Goal: Find specific page/section: Find specific page/section

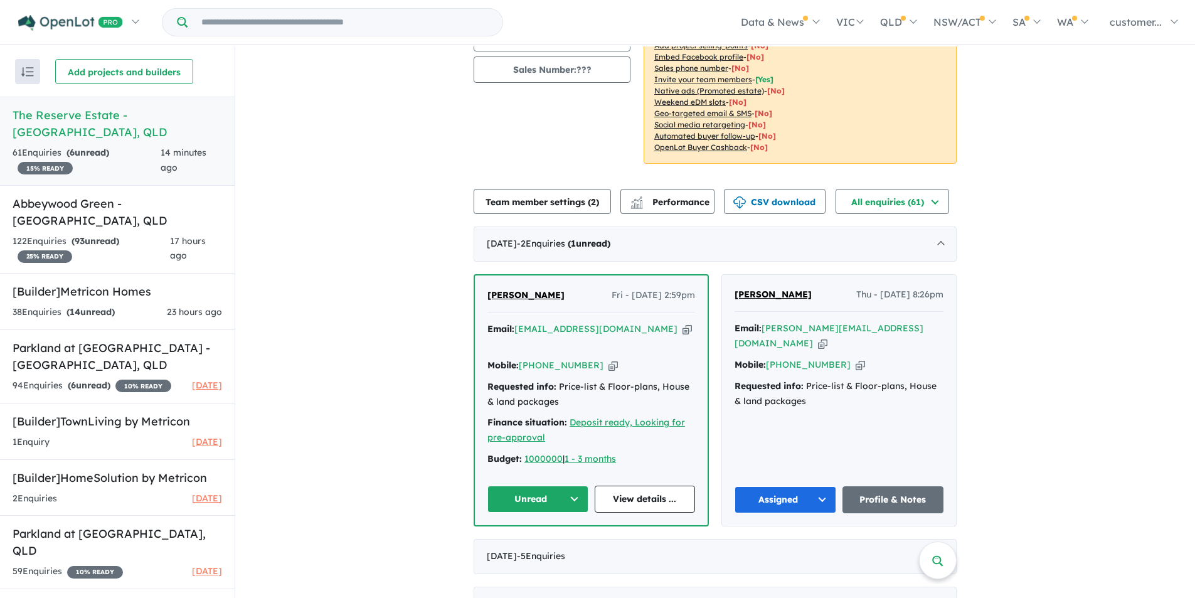
scroll to position [188, 0]
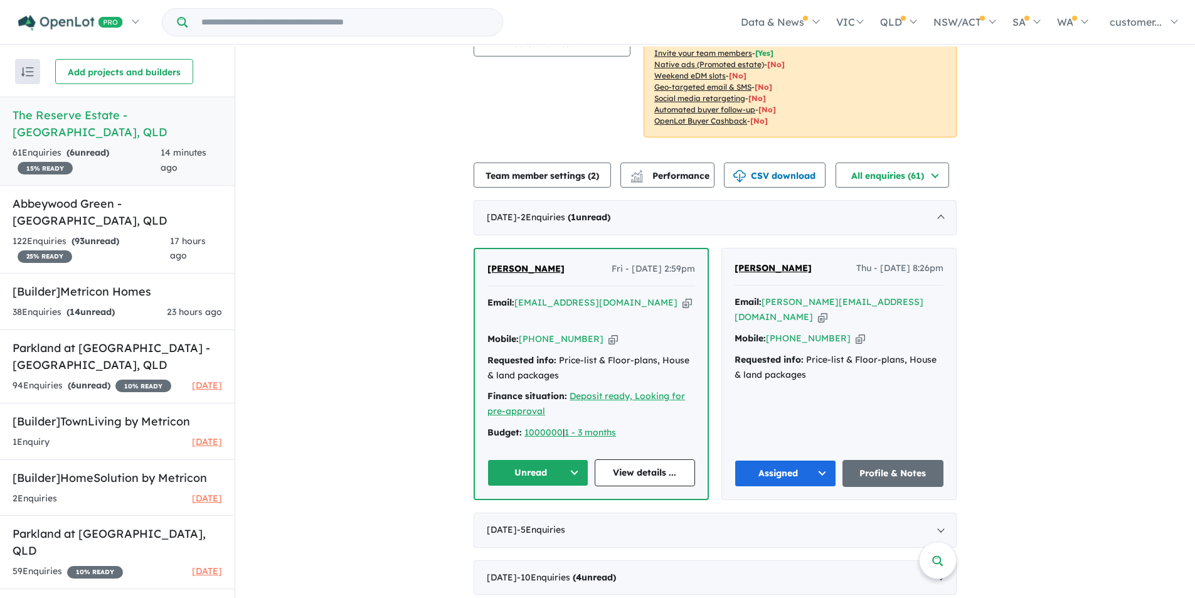
click at [570, 459] on button "Unread" at bounding box center [537, 472] width 101 height 27
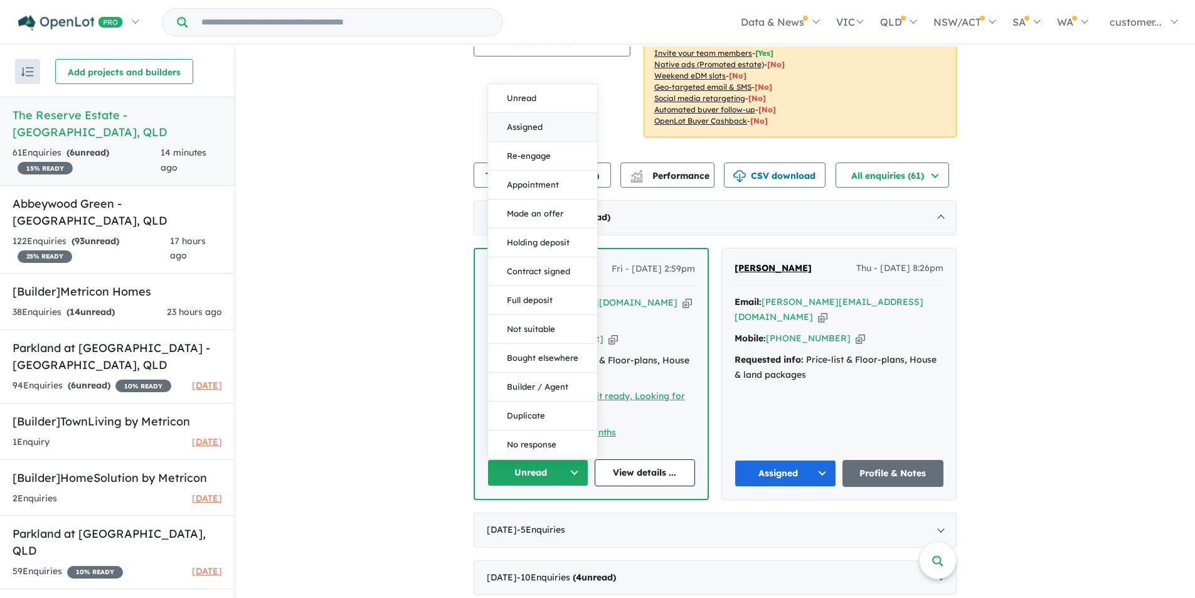
click at [526, 125] on button "Assigned" at bounding box center [542, 127] width 109 height 29
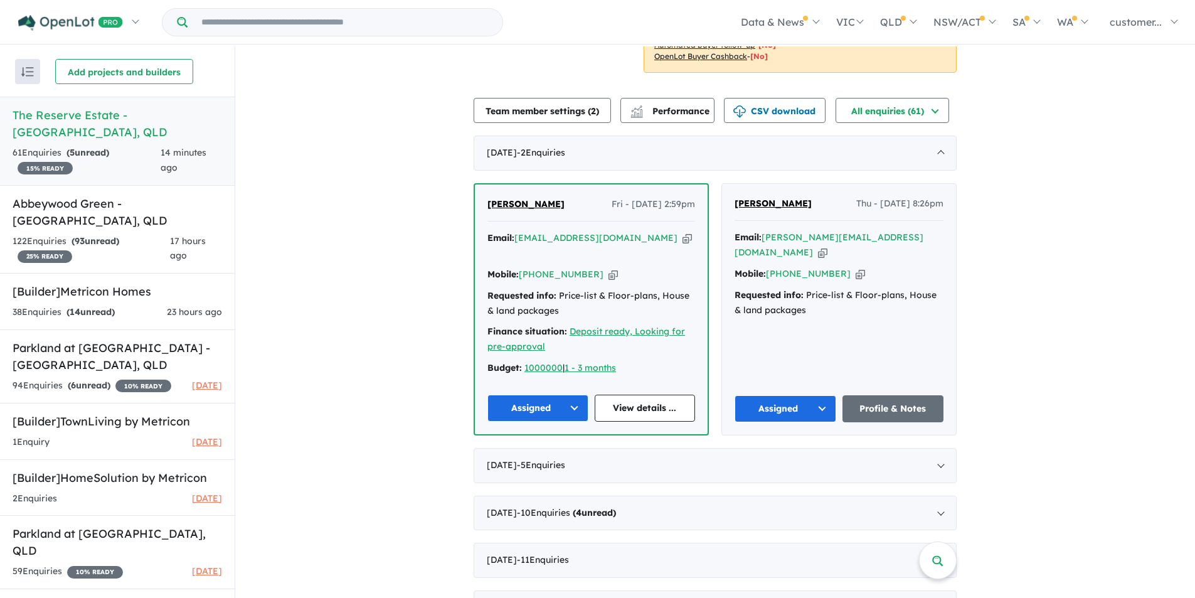
scroll to position [376, 0]
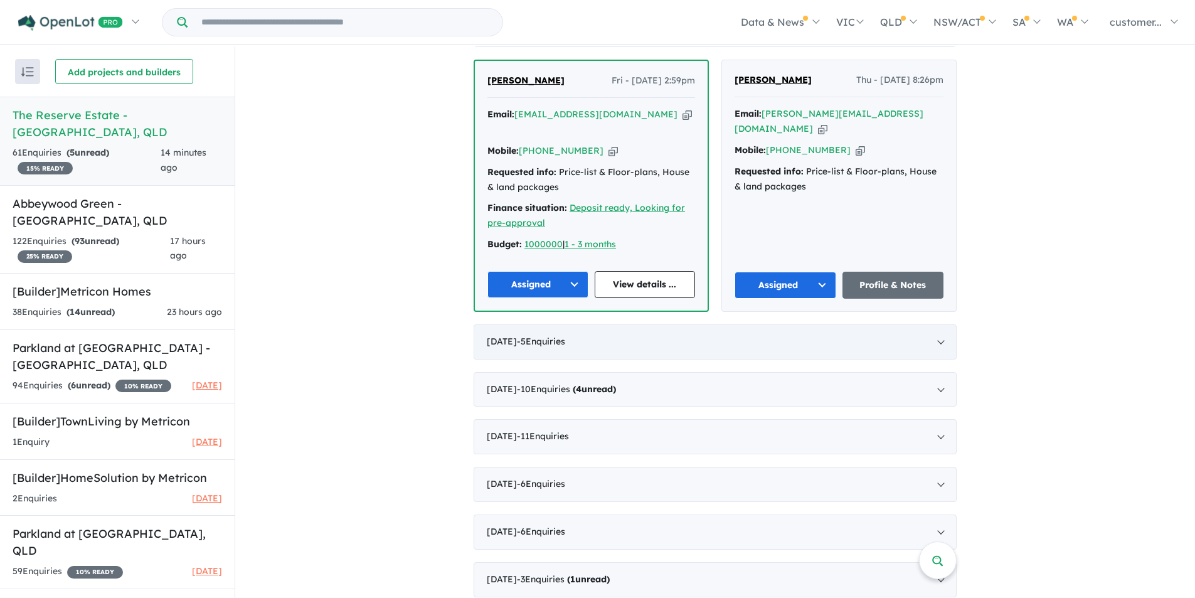
click at [930, 324] on div "[DATE] - 5 Enquir ies ( 0 unread)" at bounding box center [715, 341] width 483 height 35
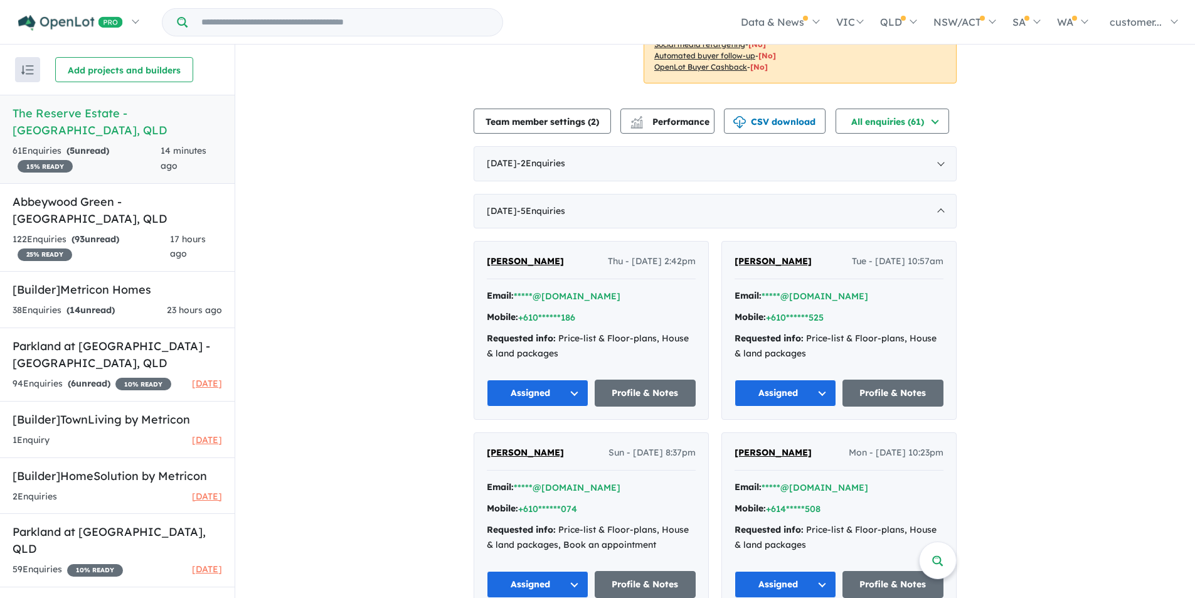
scroll to position [188, 0]
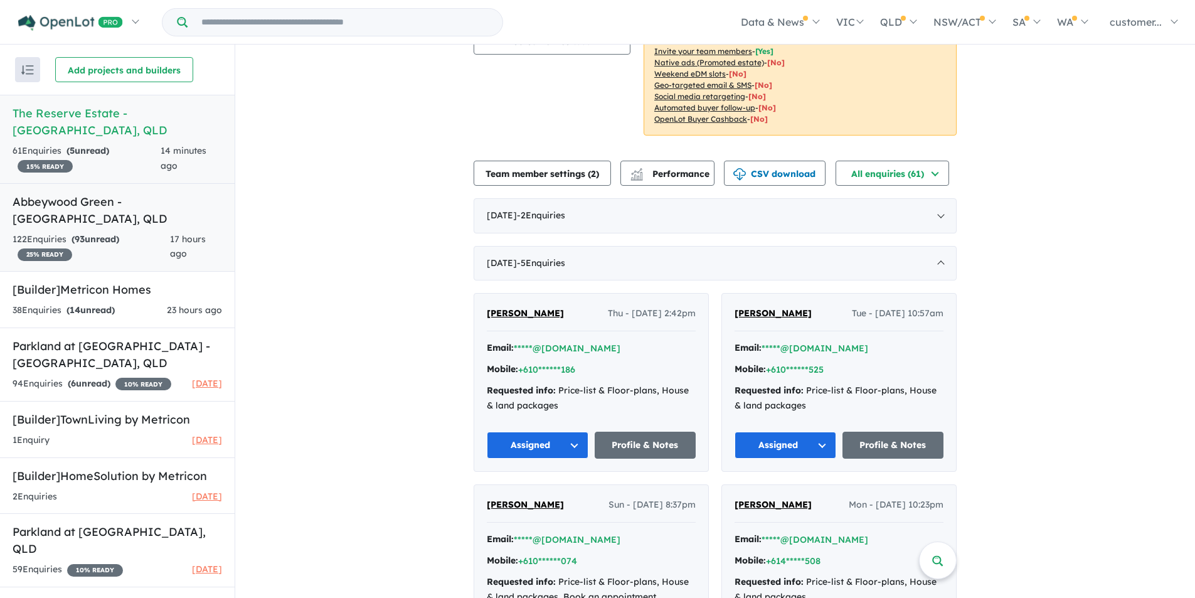
click at [120, 210] on h5 "Abbeywood Green - [GEOGRAPHIC_DATA] , [GEOGRAPHIC_DATA]" at bounding box center [118, 210] width 210 height 34
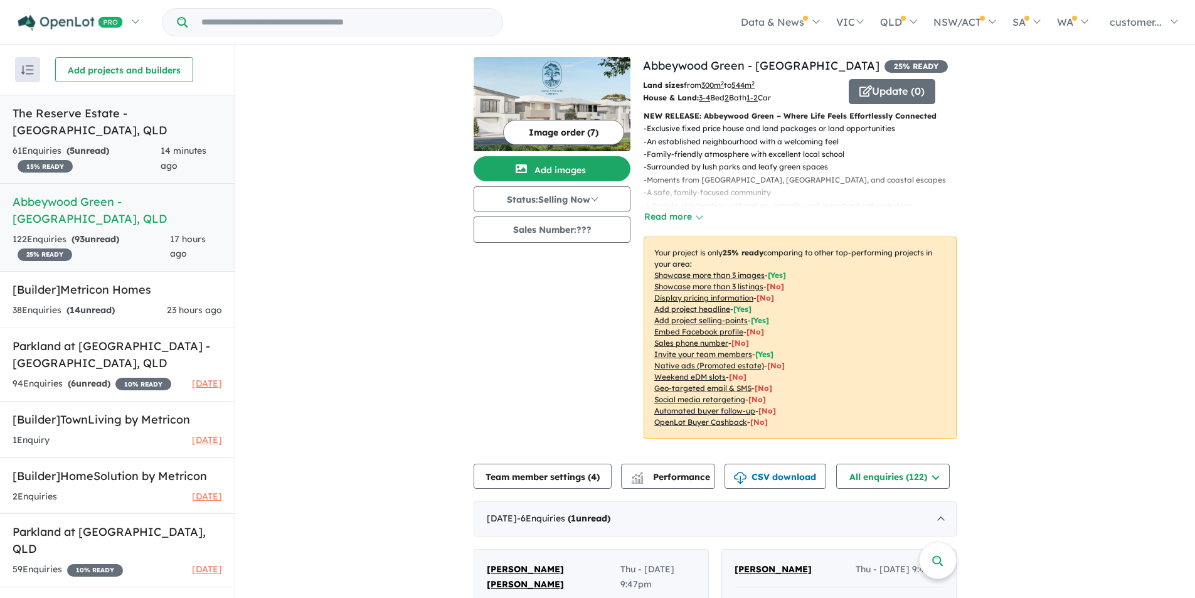
click at [114, 141] on link "The Reserve Estate - [GEOGRAPHIC_DATA] , QLD 61 Enquir ies ( 5 unread) 15 % REA…" at bounding box center [117, 139] width 235 height 89
